Goal: Complete application form

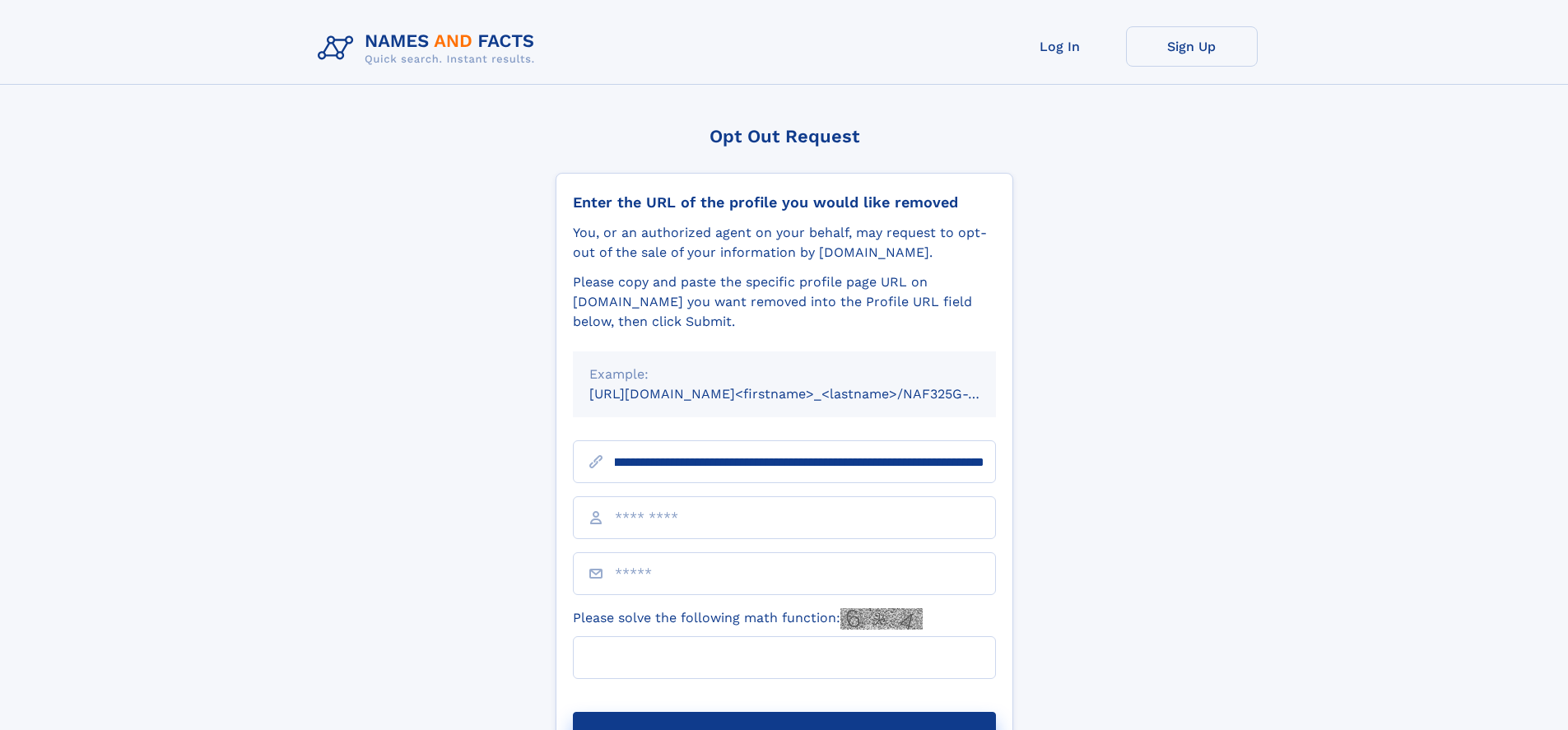
scroll to position [0, 180]
type input "**********"
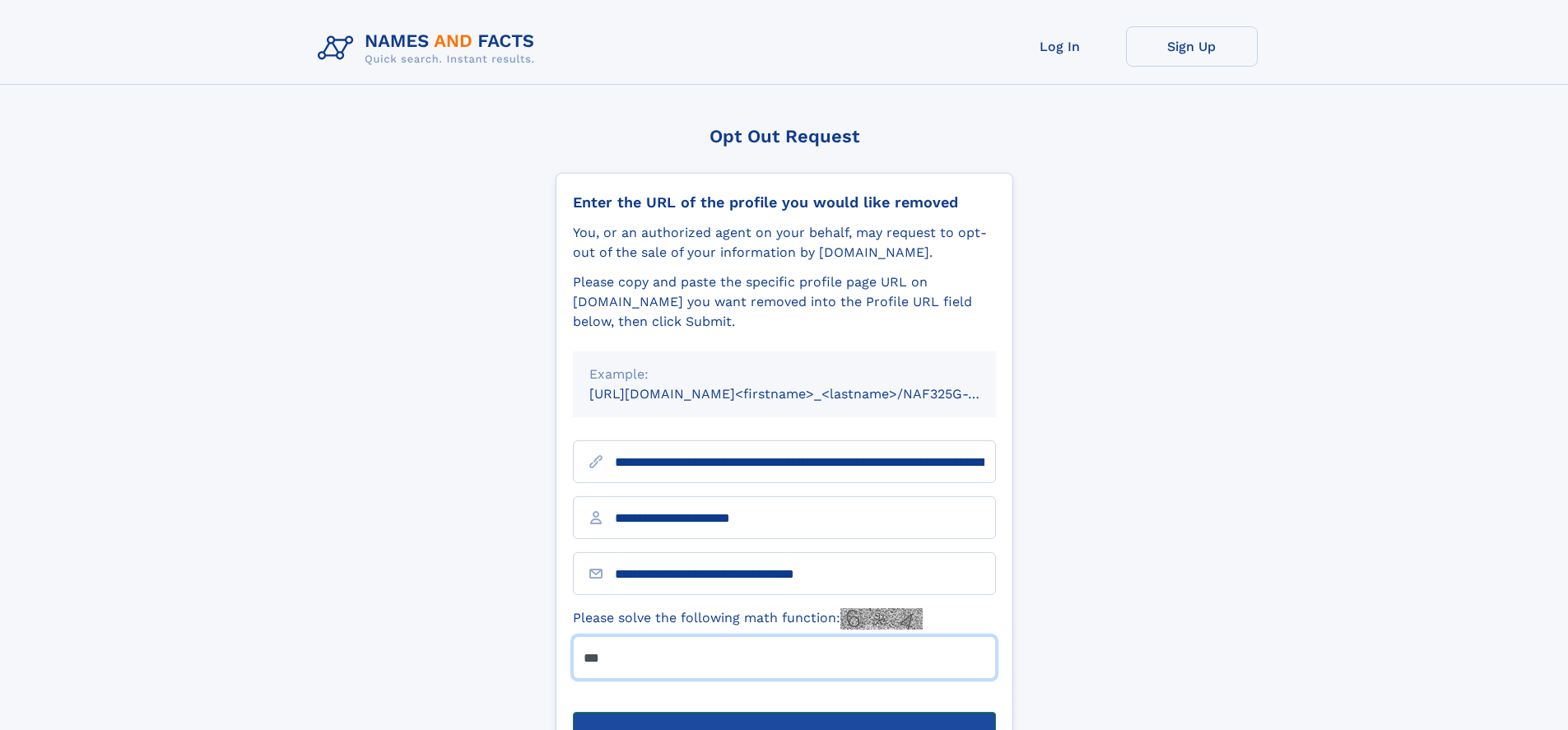
type input "***"
click at [783, 711] on button "Submit Opt Out Request" at bounding box center [784, 738] width 423 height 53
